Goal: Information Seeking & Learning: Learn about a topic

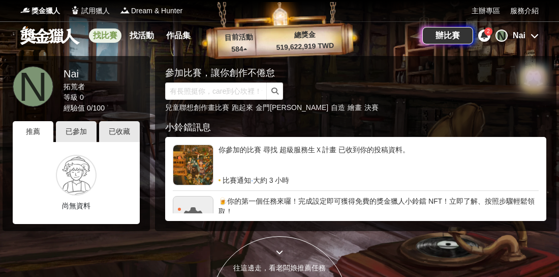
click at [109, 39] on link "找比賽" at bounding box center [105, 35] width 33 height 14
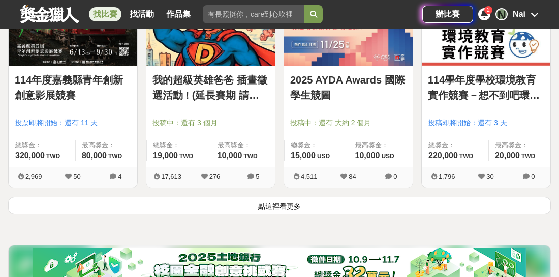
scroll to position [1259, 0]
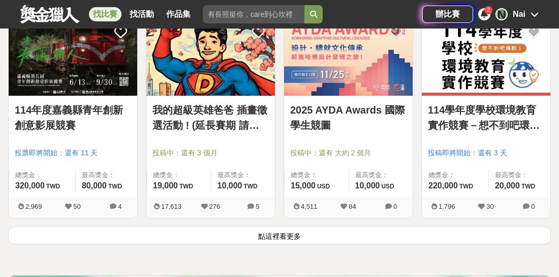
click at [227, 108] on link "我的超級英雄爸爸 插畫徵選活動 ! (延長賽期 請各位踴躍參與)" at bounding box center [211, 117] width 116 height 31
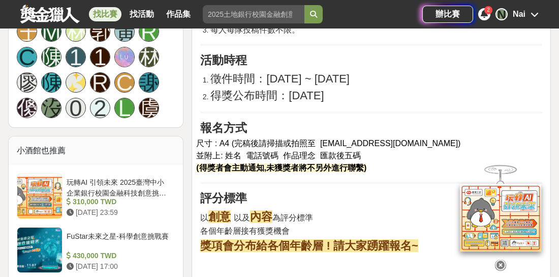
scroll to position [740, 0]
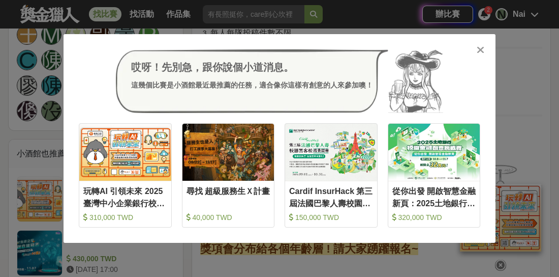
click at [479, 48] on icon at bounding box center [481, 50] width 8 height 10
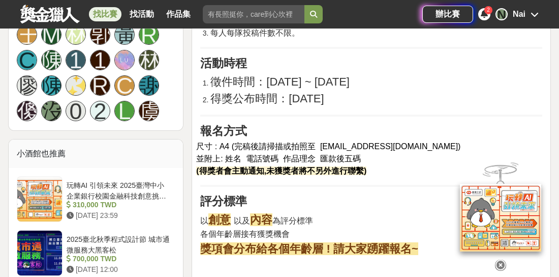
click at [485, 13] on icon at bounding box center [484, 14] width 7 height 8
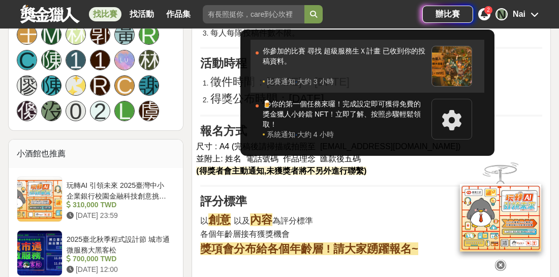
click at [421, 52] on div "你參加的比賽 尋找 超級服務生Ｘ計畫 已收到你的投稿資料。" at bounding box center [345, 61] width 164 height 31
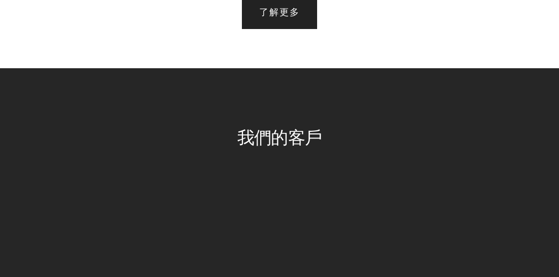
scroll to position [1579, 0]
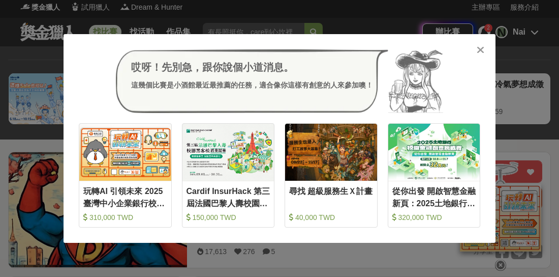
click at [479, 45] on icon at bounding box center [481, 50] width 8 height 10
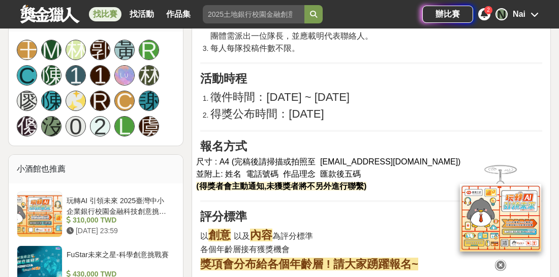
scroll to position [735, 0]
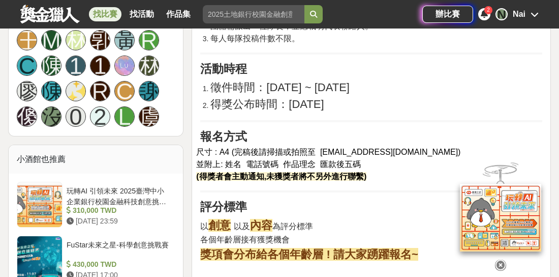
click at [327, 149] on span "完稿後請掃描或拍照至 yinlehuana@gmail.com" at bounding box center [346, 151] width 224 height 9
drag, startPoint x: 415, startPoint y: 149, endPoint x: 327, endPoint y: 150, distance: 88.0
click at [327, 150] on p "尺寸 : A4 ( 完稿後請掃描或拍照至 yinlehuana@gmail.com ) 並附上: 姓名 電話號碼 作品理念 匯款後五碼 (得獎者會主動通知,未…" at bounding box center [369, 164] width 346 height 37
click at [375, 200] on h2 "評分標準" at bounding box center [371, 207] width 342 height 14
drag, startPoint x: 413, startPoint y: 147, endPoint x: 328, endPoint y: 149, distance: 84.9
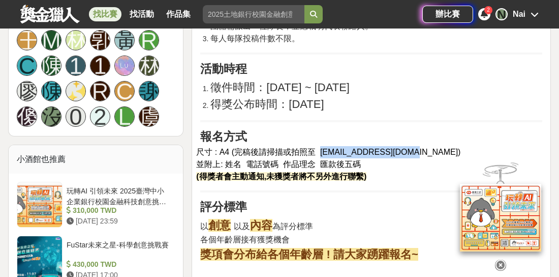
click at [328, 149] on p "尺寸 : A4 ( 完稿後請掃描或拍照至 yinlehuana@gmail.com ) 並附上: 姓名 電話號碼 作品理念 匯款後五碼 (得獎者會主動通知,未…" at bounding box center [369, 164] width 346 height 37
copy span "yinlehuana@gmail.com"
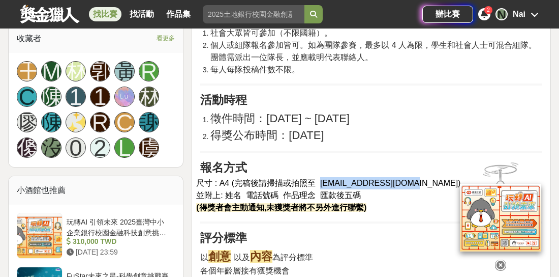
scroll to position [624, 0]
